Goal: Obtain resource: Download file/media

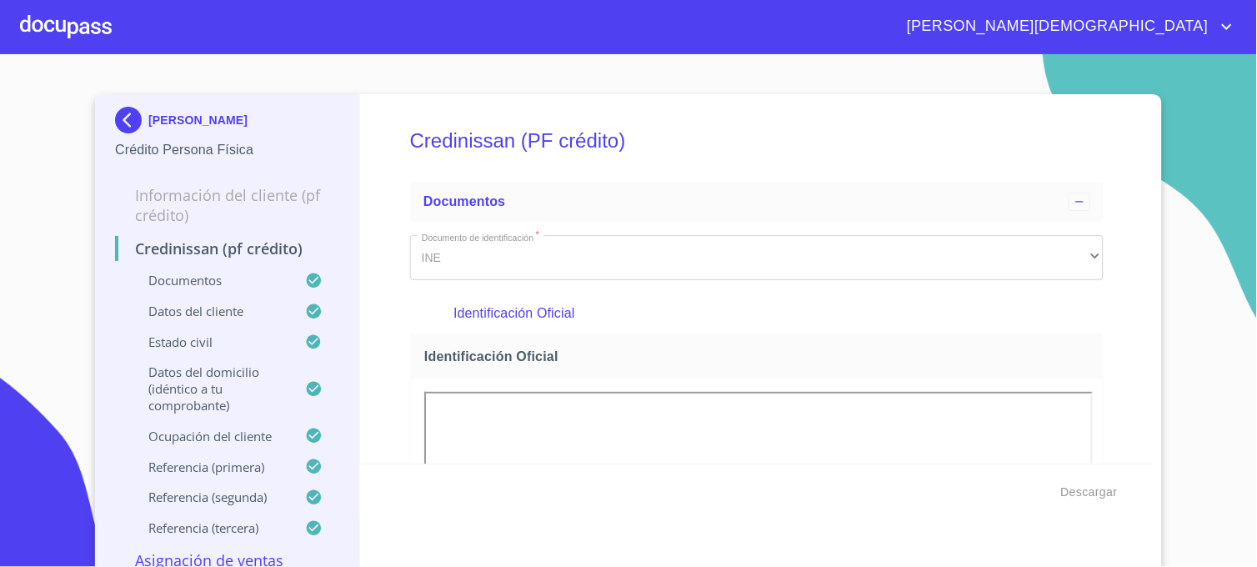
click at [115, 121] on img at bounding box center [131, 120] width 33 height 27
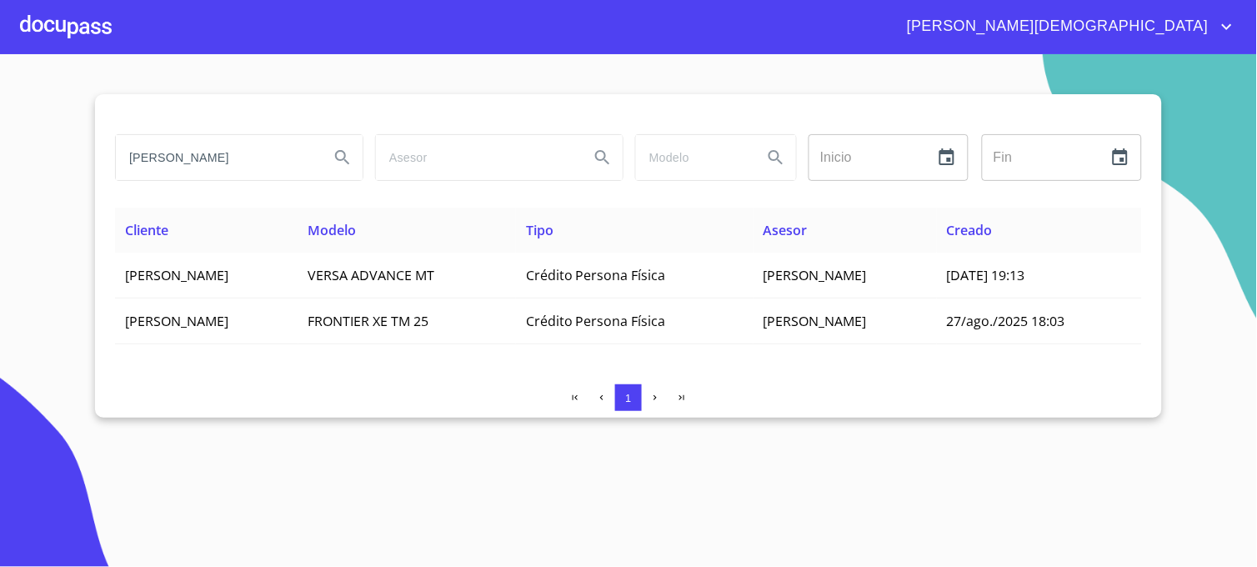
drag, startPoint x: 284, startPoint y: 164, endPoint x: 98, endPoint y: 173, distance: 186.1
click at [98, 173] on div "[PERSON_NAME] Inicio ​ Fin ​ Cliente Modelo Tipo Asesor Creado [PERSON_NAME] VE…" at bounding box center [628, 255] width 1067 height 323
type input "[PERSON_NAME]"
click at [348, 171] on button "Search" at bounding box center [343, 158] width 40 height 40
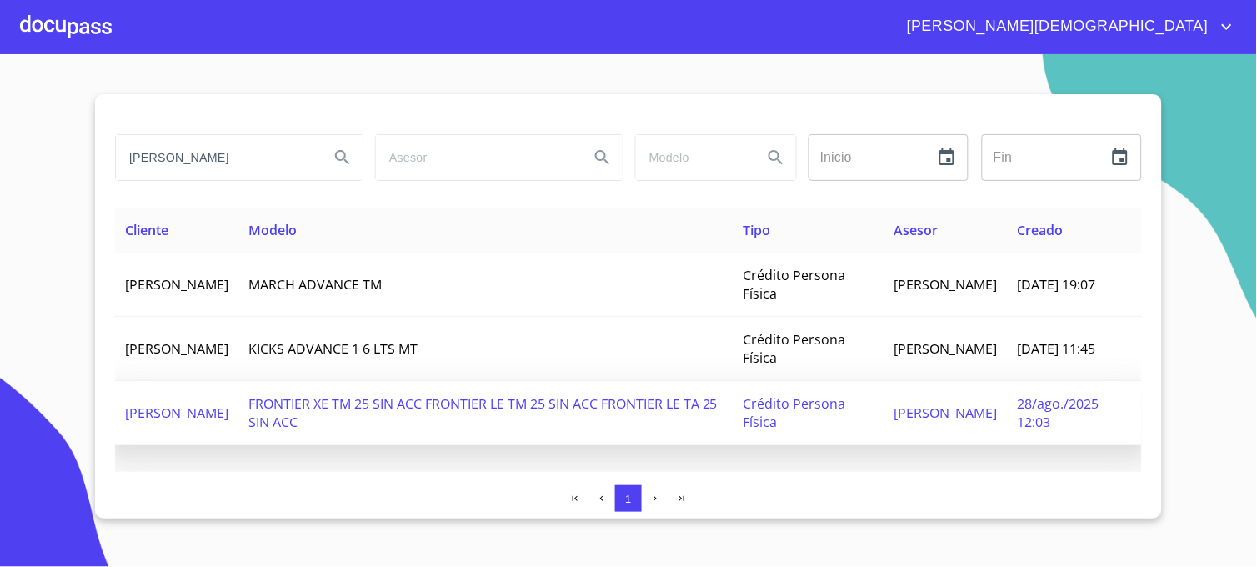
click at [703, 398] on span "FRONTIER XE TM 25 SIN ACC FRONTIER LE TM 25 SIN ACC FRONTIER LE TA 25 SIN ACC" at bounding box center [482, 412] width 469 height 37
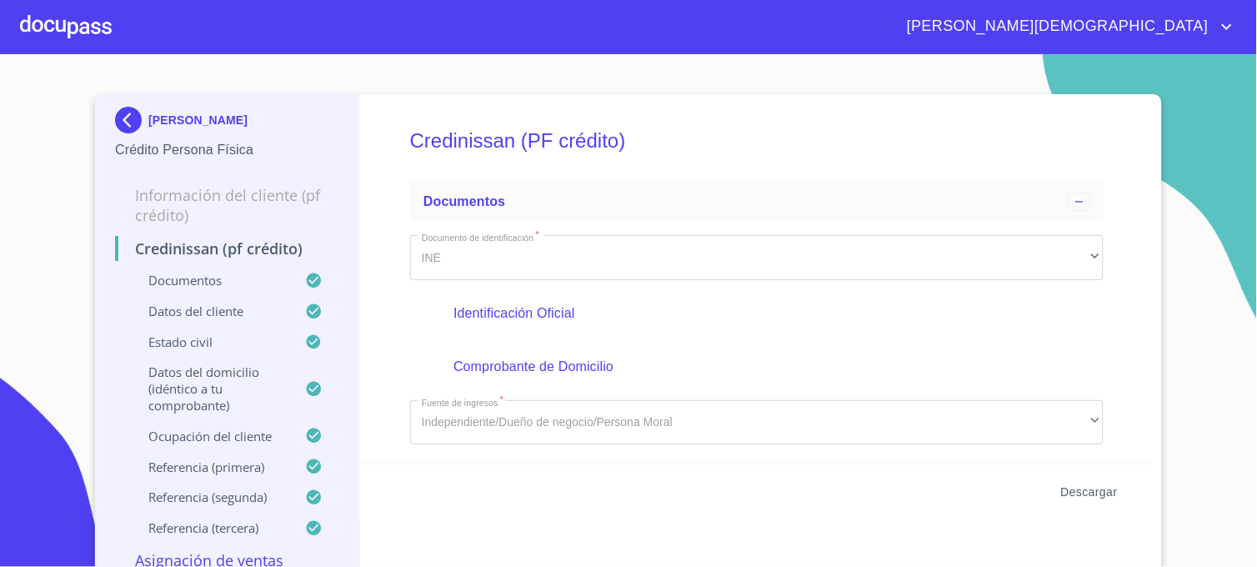
click at [1068, 493] on span "Descargar" at bounding box center [1089, 492] width 57 height 21
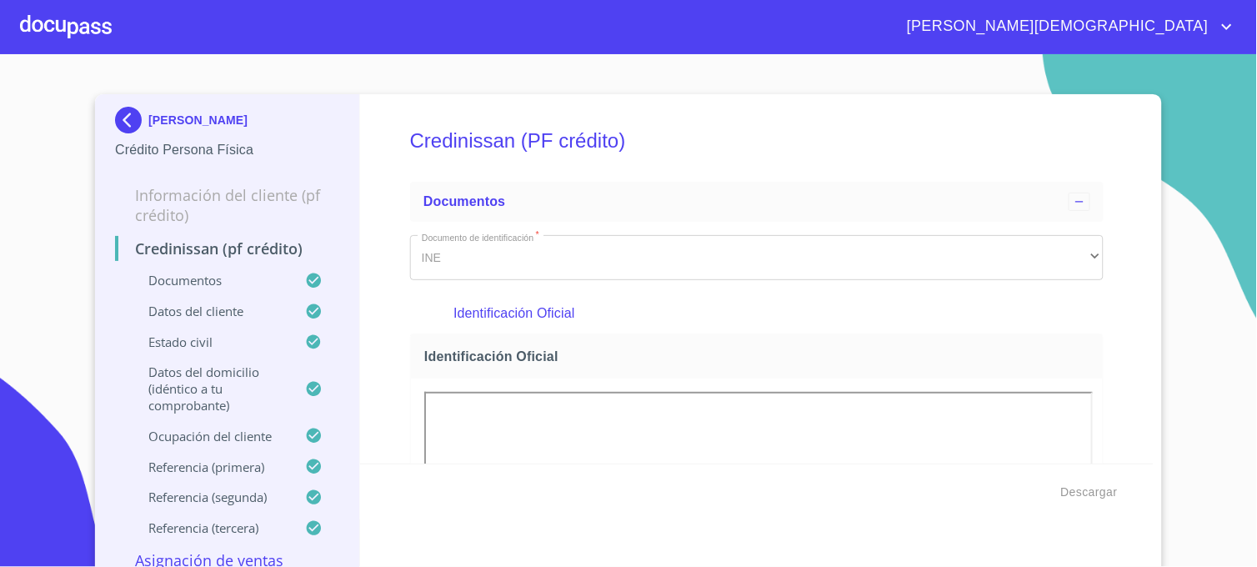
click at [1199, 83] on section "[PERSON_NAME] Crédito Persona Física Información del cliente (PF crédito) Credi…" at bounding box center [628, 310] width 1257 height 513
click at [123, 120] on img at bounding box center [131, 120] width 33 height 27
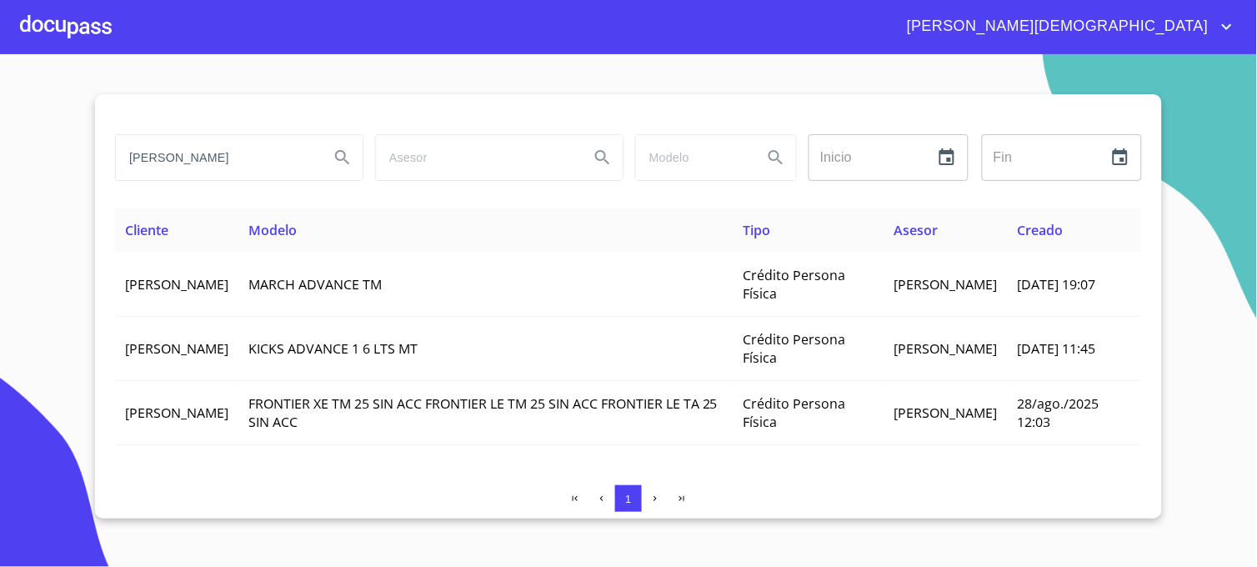
drag, startPoint x: 234, startPoint y: 162, endPoint x: 103, endPoint y: 178, distance: 131.9
click at [103, 178] on div "[PERSON_NAME] Inicio ​ Fin ​ Cliente Modelo Tipo Asesor Creado [PERSON_NAME] MA…" at bounding box center [628, 306] width 1067 height 424
type input "[PERSON_NAME]"
click at [348, 161] on icon "Search" at bounding box center [343, 158] width 20 height 20
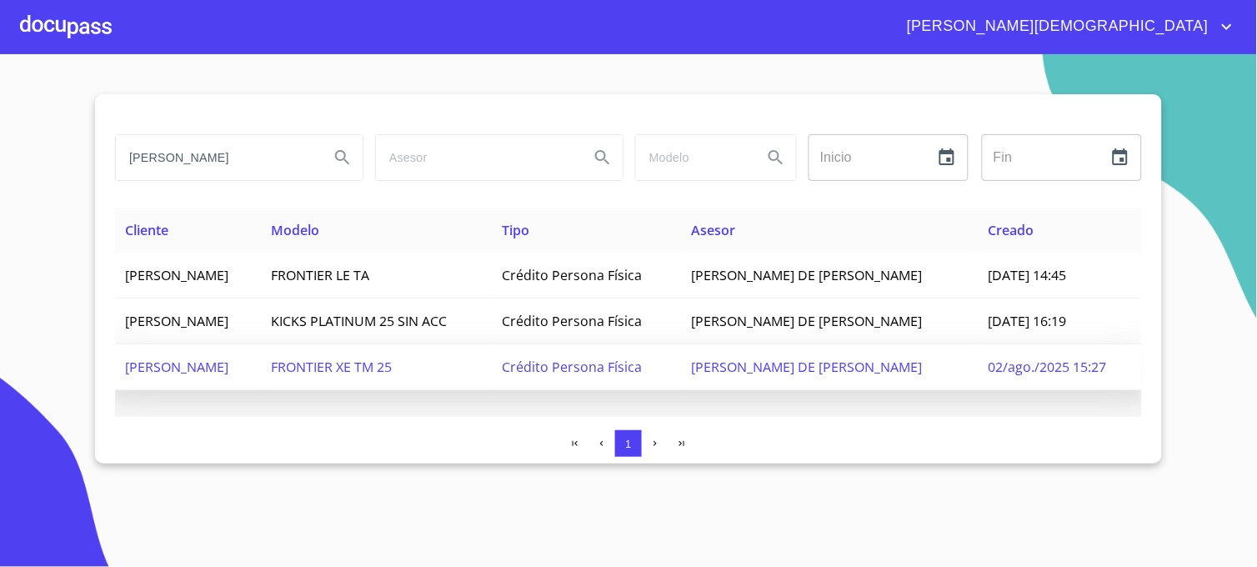
click at [1054, 368] on span "02/ago./2025 15:27" at bounding box center [1047, 367] width 118 height 18
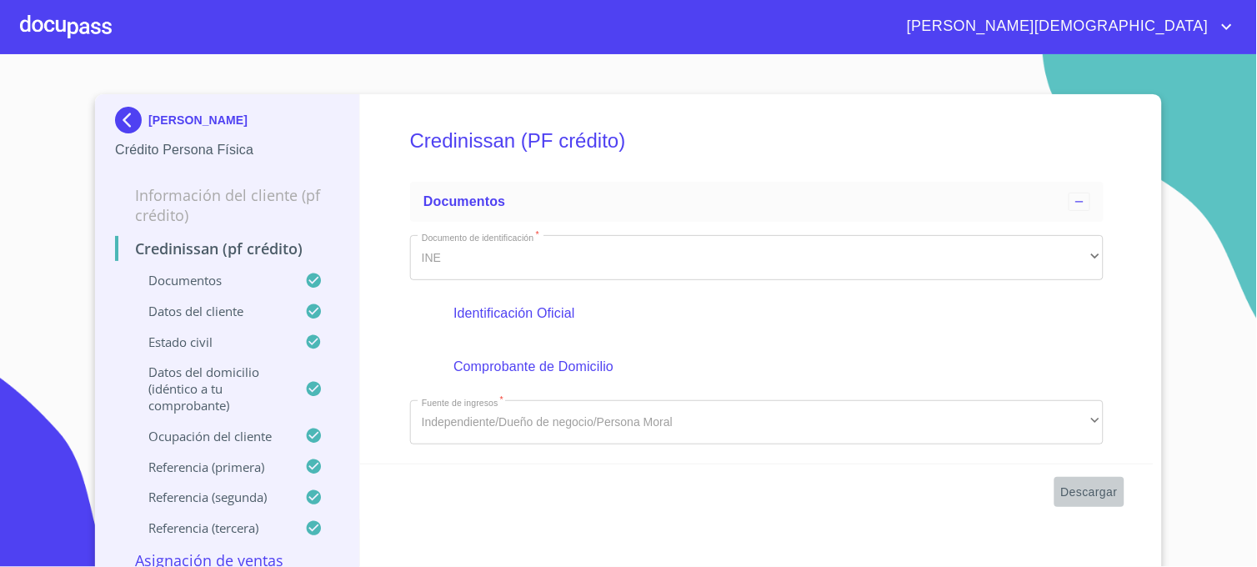
click at [1092, 493] on span "Descargar" at bounding box center [1089, 492] width 57 height 21
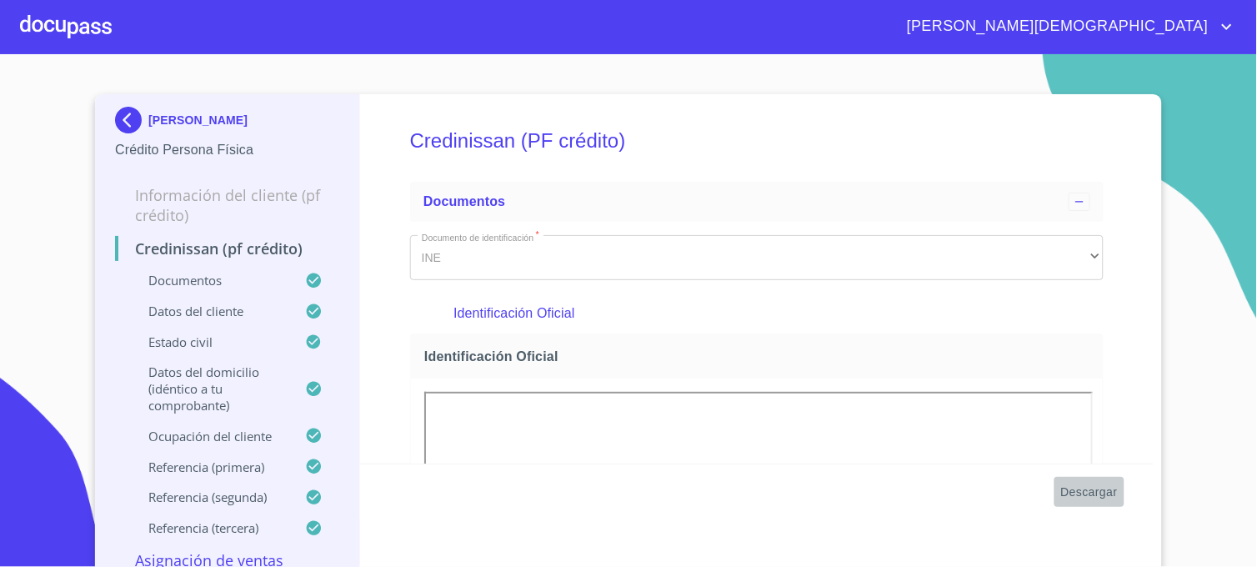
click at [1087, 489] on span "Descargar" at bounding box center [1089, 492] width 57 height 21
click at [122, 125] on img at bounding box center [131, 120] width 33 height 27
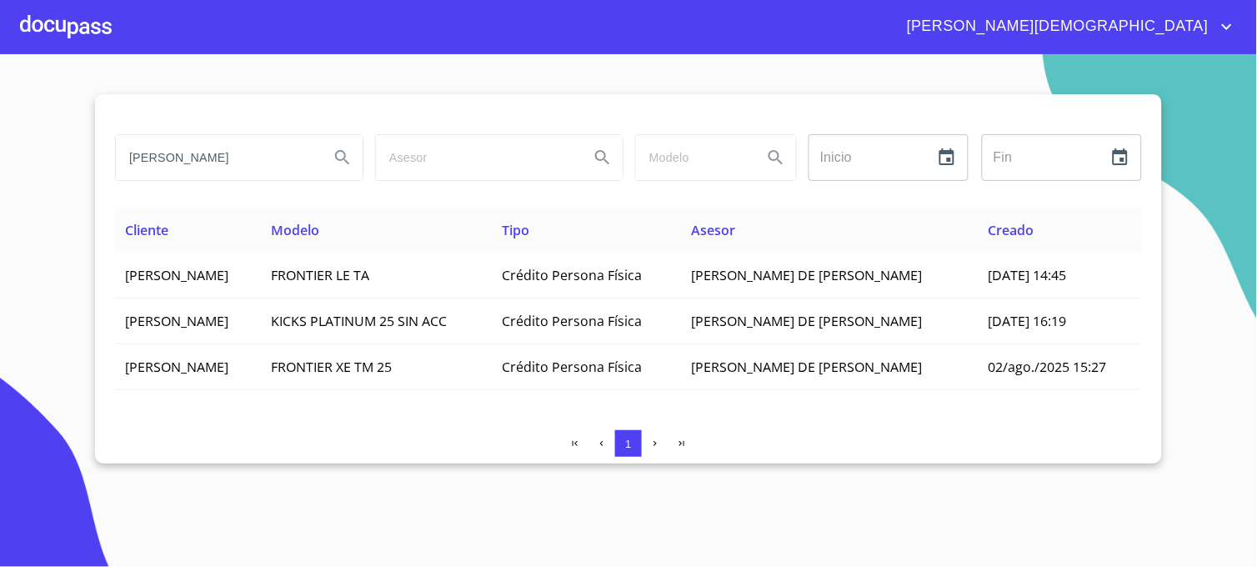
drag, startPoint x: 270, startPoint y: 162, endPoint x: 70, endPoint y: 183, distance: 201.2
click at [70, 183] on section "[PERSON_NAME] Inicio ​ Fin ​ Cliente Modelo Tipo Asesor Creado [PERSON_NAME] FR…" at bounding box center [628, 310] width 1257 height 513
type input "[PERSON_NAME]"
click at [350, 159] on icon "Search" at bounding box center [343, 158] width 20 height 20
